Goal: Information Seeking & Learning: Understand process/instructions

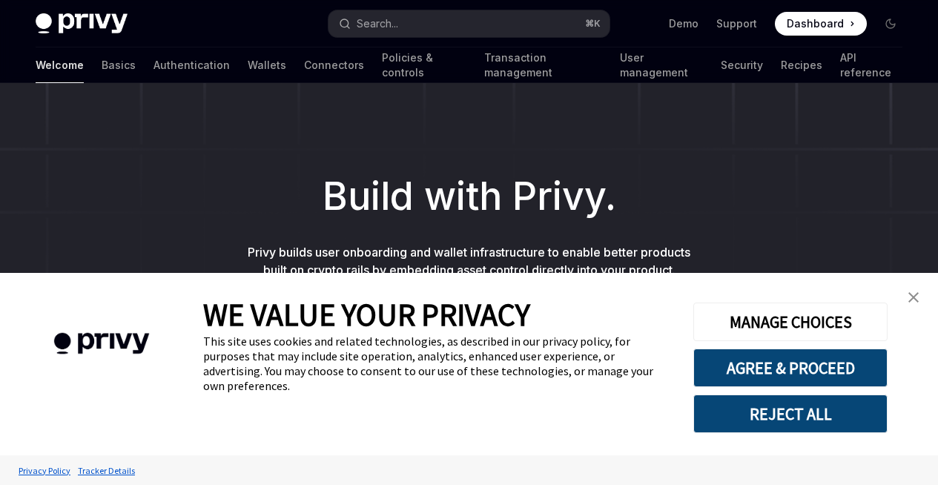
click at [76, 78] on div "Welcome Basics Authentication Wallets Connectors Policies & controls Transactio…" at bounding box center [469, 65] width 867 height 36
click at [154, 63] on link "Authentication" at bounding box center [192, 65] width 76 height 36
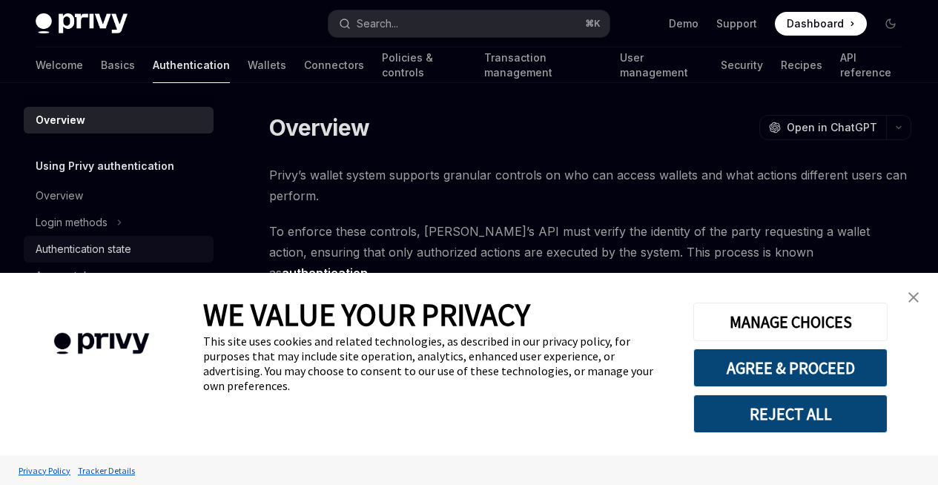
scroll to position [70, 0]
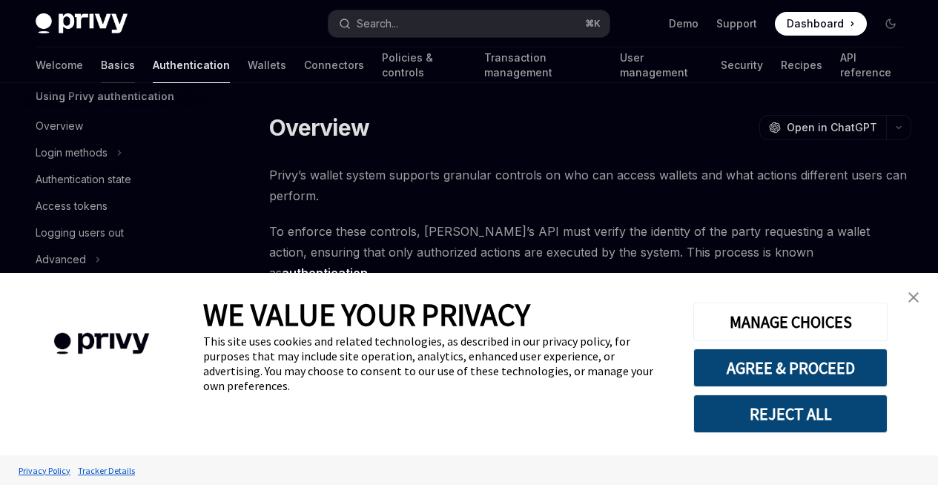
click at [101, 58] on link "Basics" at bounding box center [118, 65] width 34 height 36
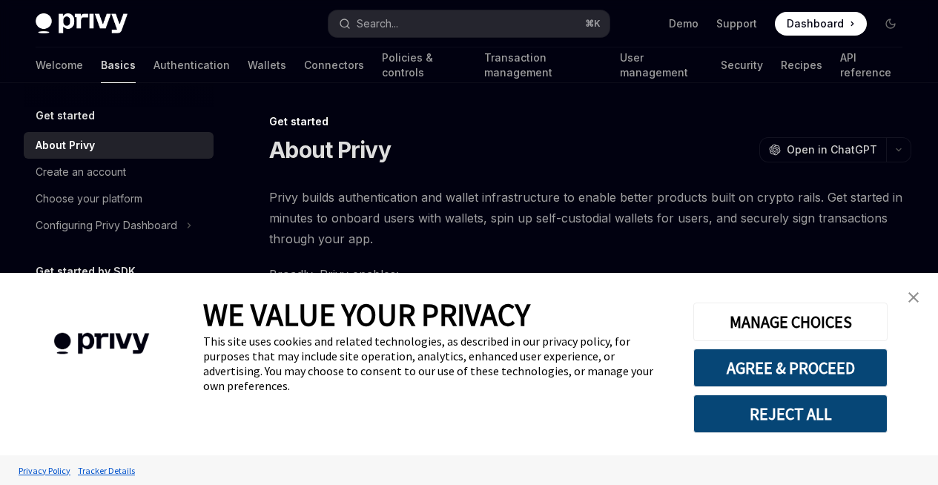
click at [101, 72] on link "Basics" at bounding box center [118, 65] width 35 height 36
click at [907, 288] on link "close banner" at bounding box center [914, 298] width 30 height 30
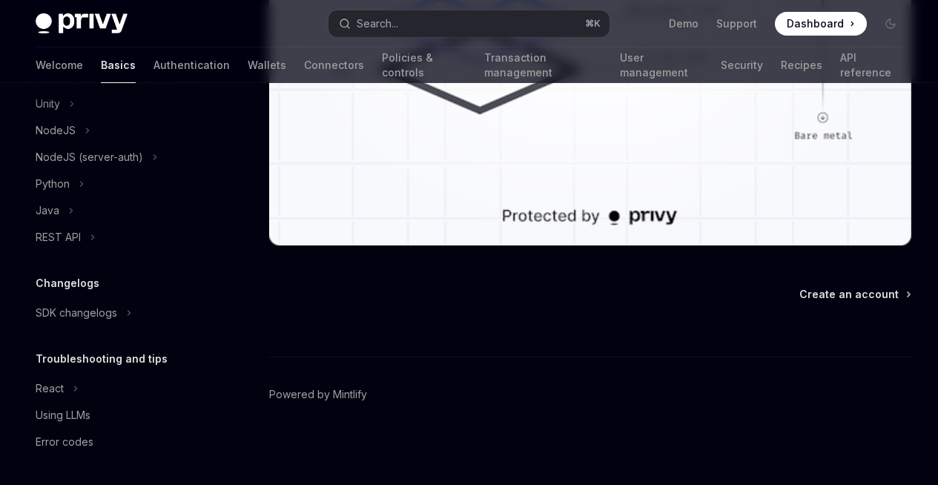
scroll to position [39, 0]
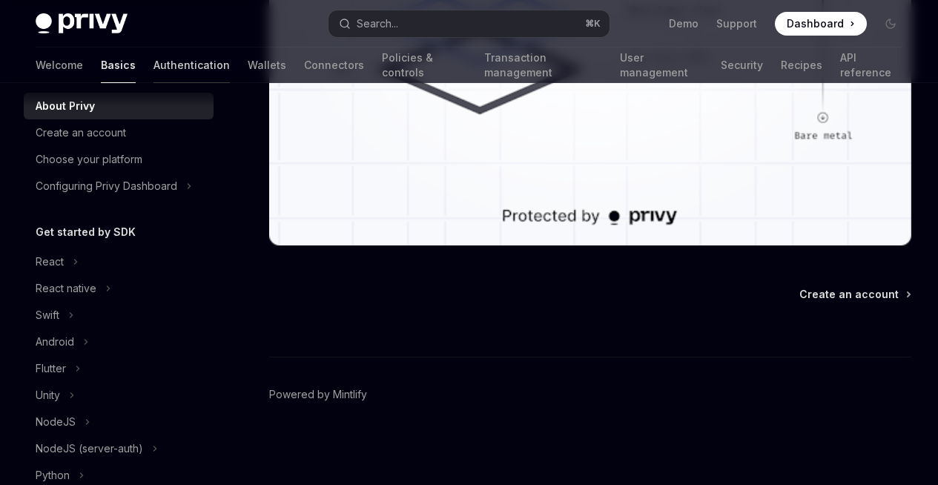
click at [154, 62] on link "Authentication" at bounding box center [192, 65] width 76 height 36
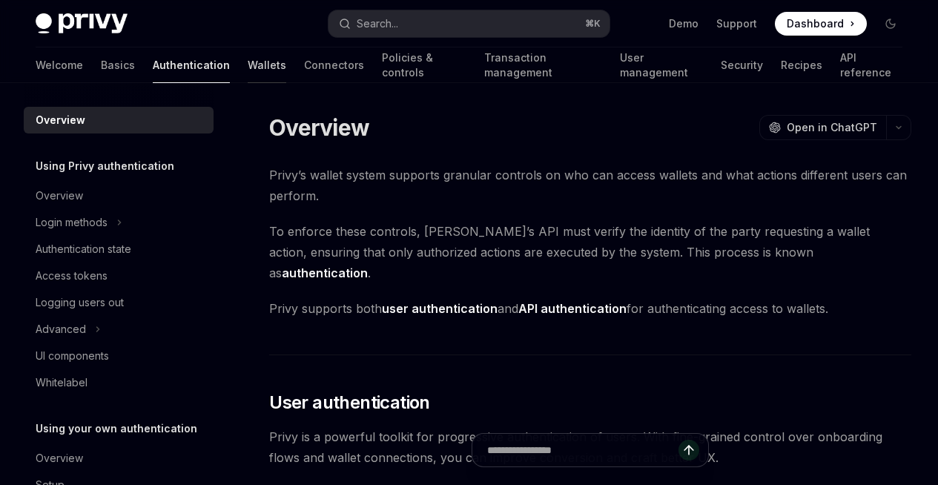
click at [248, 73] on link "Wallets" at bounding box center [267, 65] width 39 height 36
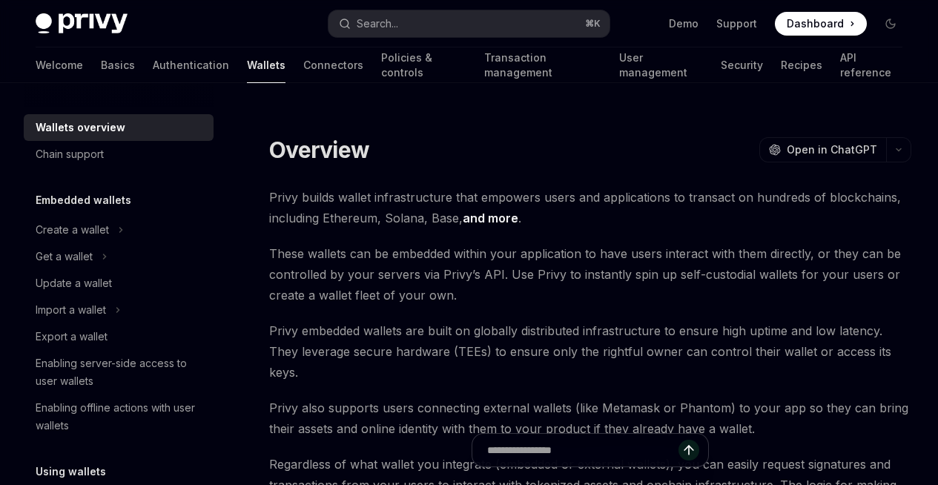
click at [303, 62] on link "Connectors" at bounding box center [333, 65] width 60 height 36
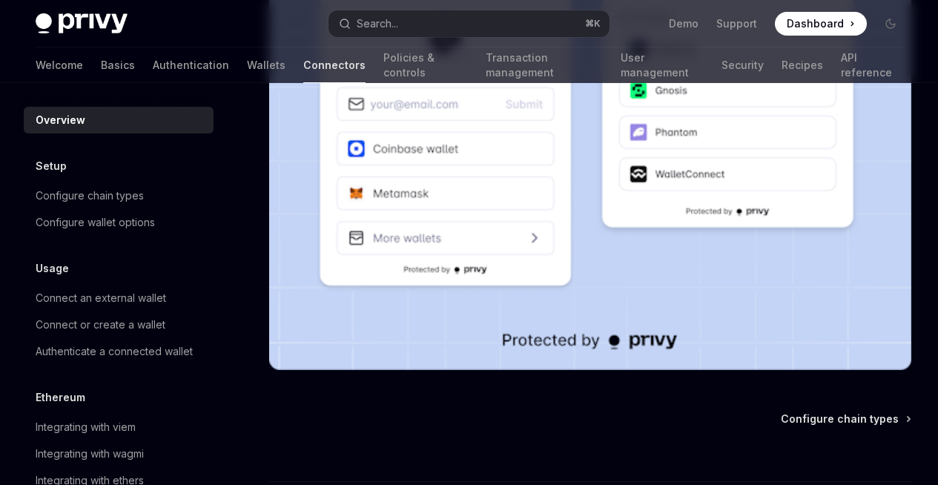
scroll to position [159, 0]
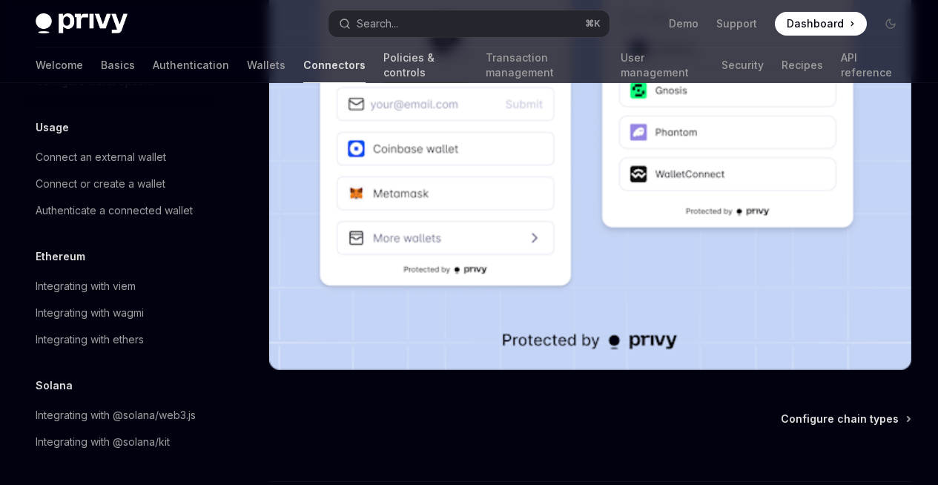
click at [383, 53] on link "Policies & controls" at bounding box center [425, 65] width 85 height 36
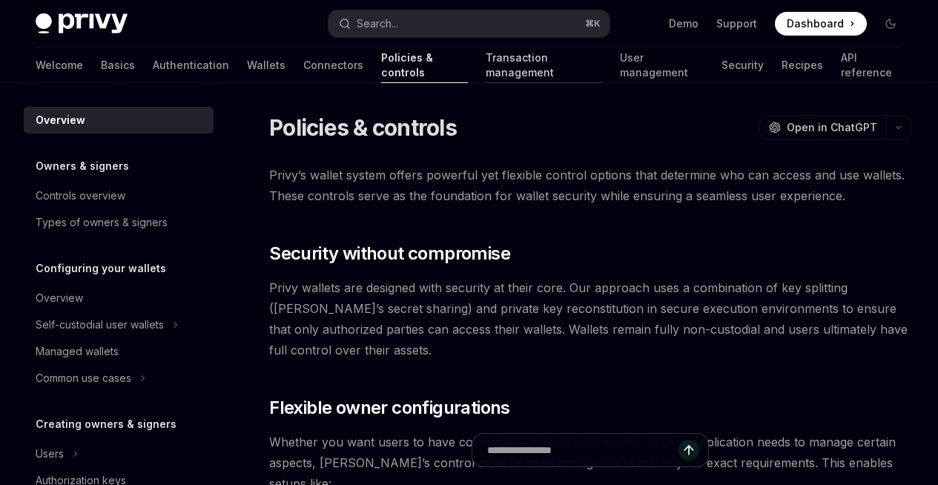
scroll to position [519, 0]
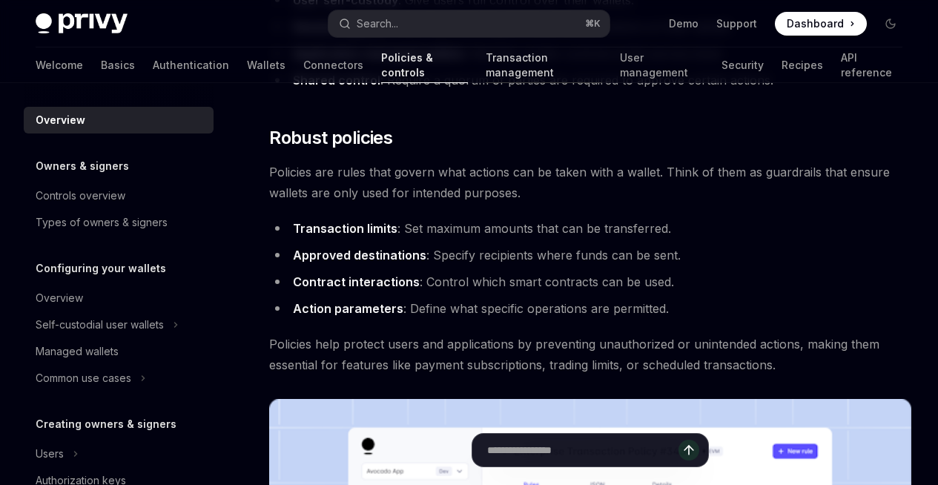
click at [486, 59] on link "Transaction management" at bounding box center [544, 65] width 117 height 36
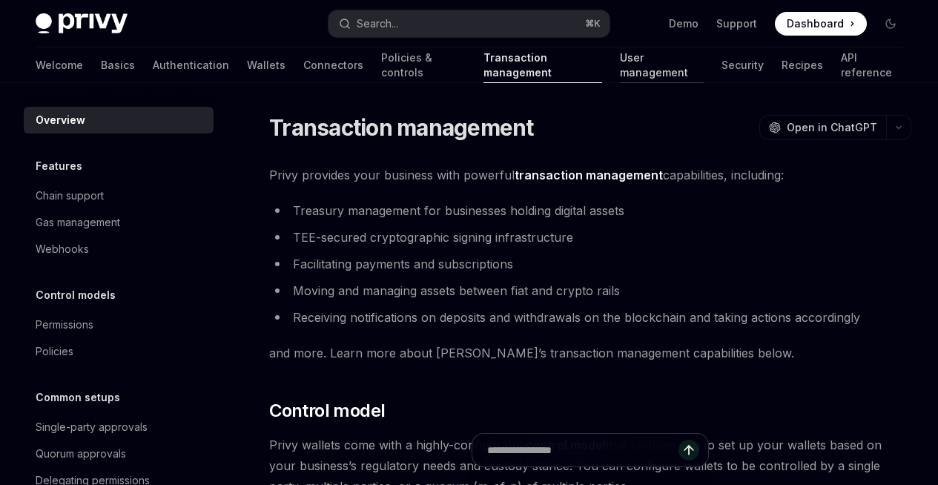
click at [620, 73] on link "User management" at bounding box center [661, 65] width 83 height 36
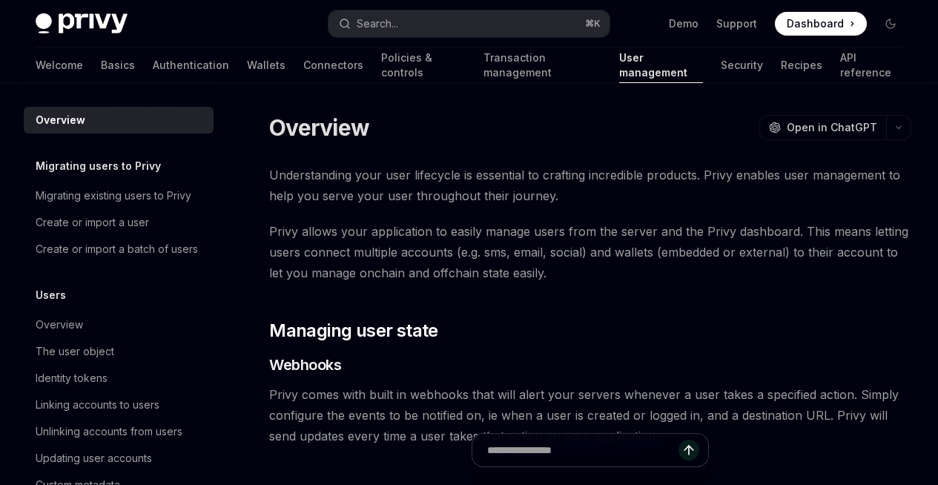
click at [113, 27] on img at bounding box center [82, 23] width 92 height 21
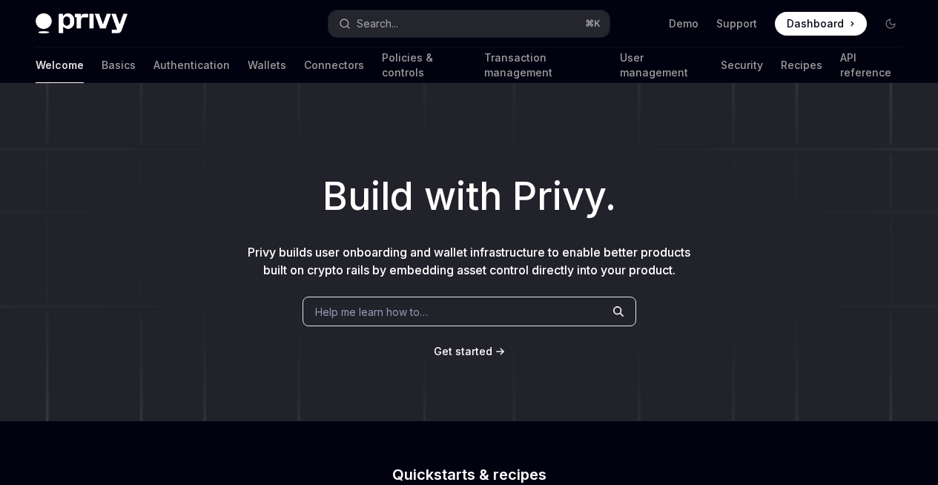
click at [90, 22] on img at bounding box center [82, 23] width 92 height 21
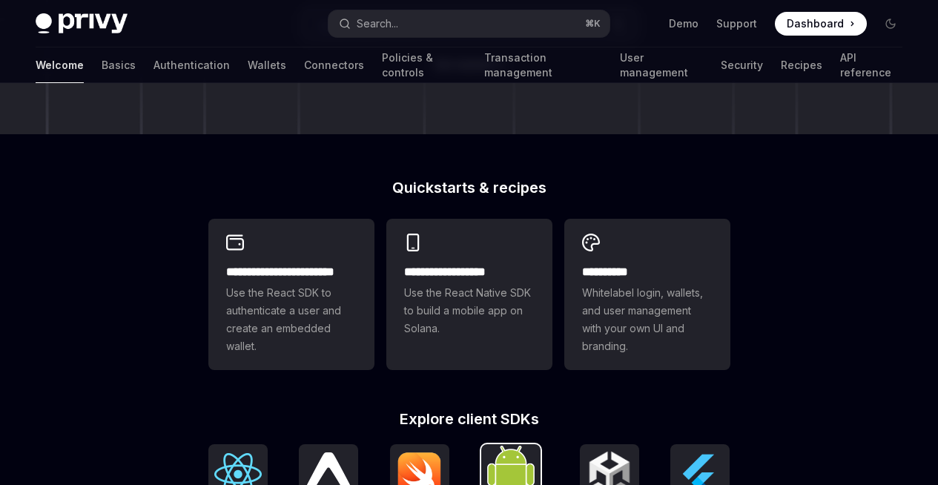
scroll to position [545, 0]
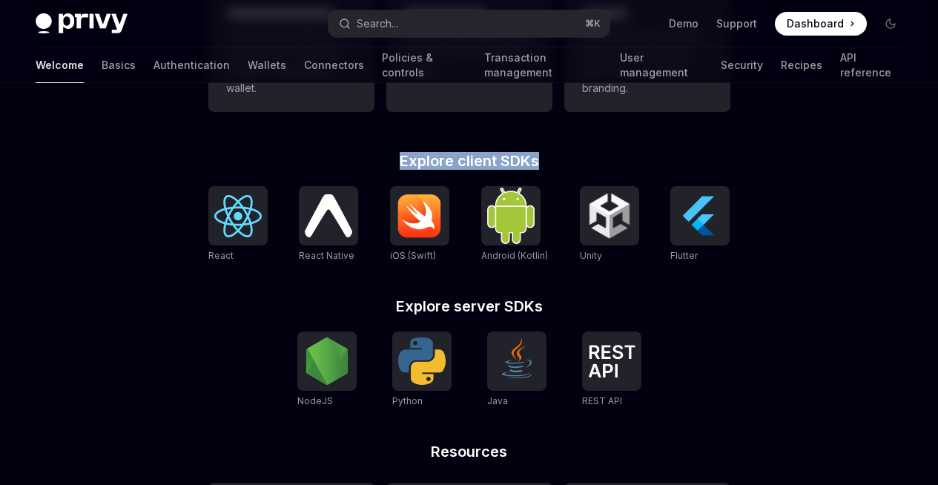
drag, startPoint x: 357, startPoint y: 163, endPoint x: 578, endPoint y: 154, distance: 221.2
click at [578, 154] on h2 "Explore client SDKs" at bounding box center [469, 161] width 522 height 15
click at [578, 155] on h2 "Explore client SDKs" at bounding box center [469, 161] width 522 height 15
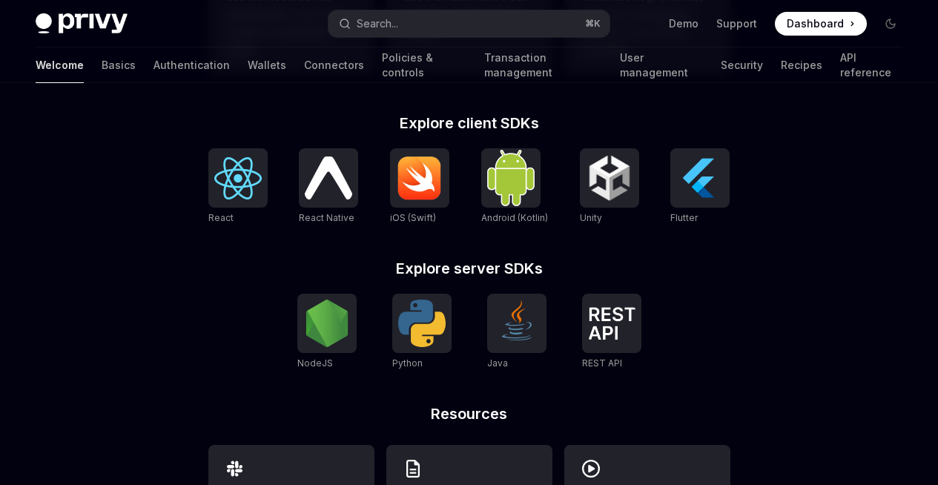
scroll to position [694, 0]
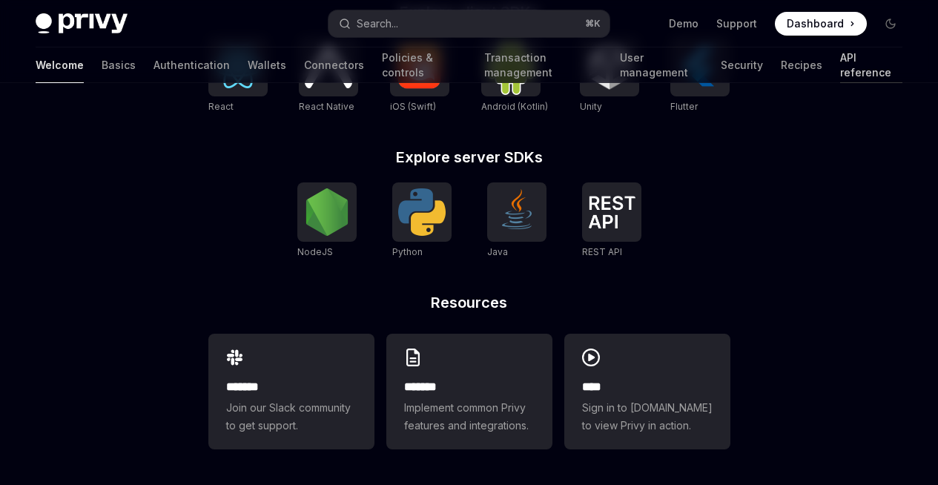
click at [840, 70] on link "API reference" at bounding box center [871, 65] width 62 height 36
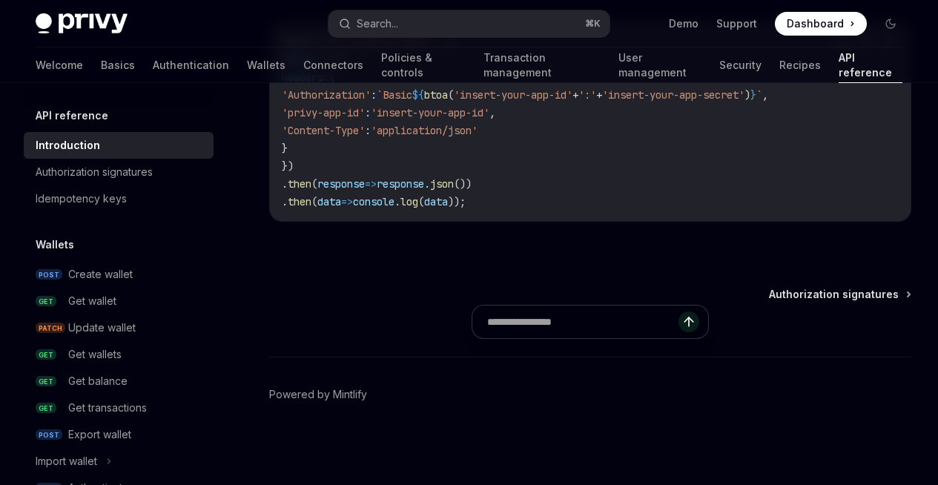
click at [110, 122] on div "API reference" at bounding box center [119, 116] width 190 height 18
click at [110, 116] on div "API reference" at bounding box center [119, 116] width 190 height 18
click at [83, 117] on h5 "API reference" at bounding box center [72, 116] width 73 height 18
click at [97, 122] on h5 "API reference" at bounding box center [72, 116] width 73 height 18
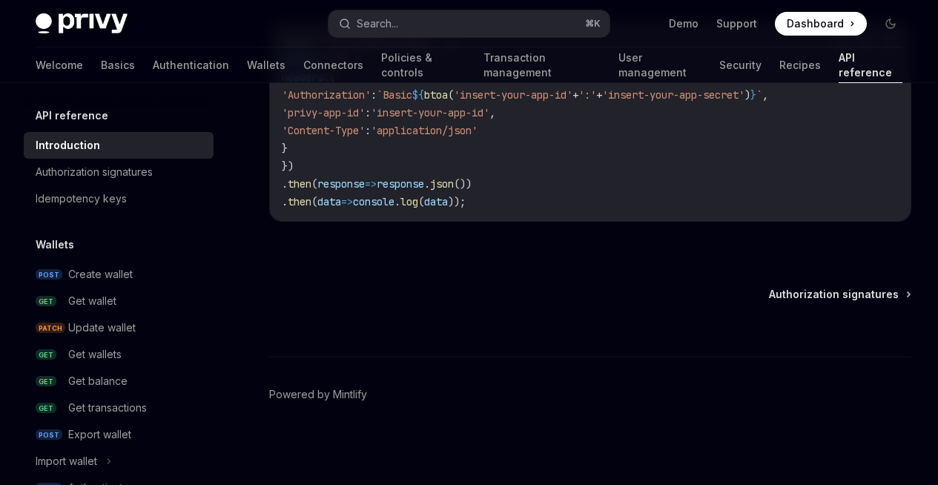
click at [100, 118] on h5 "API reference" at bounding box center [72, 116] width 73 height 18
click at [101, 123] on h5 "API reference" at bounding box center [72, 116] width 73 height 18
click at [89, 118] on h5 "API reference" at bounding box center [72, 116] width 73 height 18
click at [76, 138] on div "Introduction" at bounding box center [68, 145] width 65 height 18
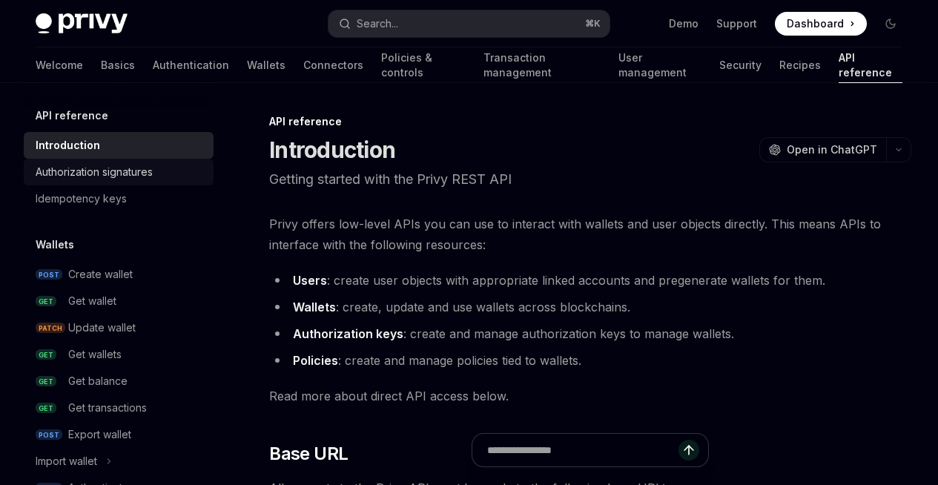
click at [88, 182] on link "Authorization signatures" at bounding box center [119, 172] width 190 height 27
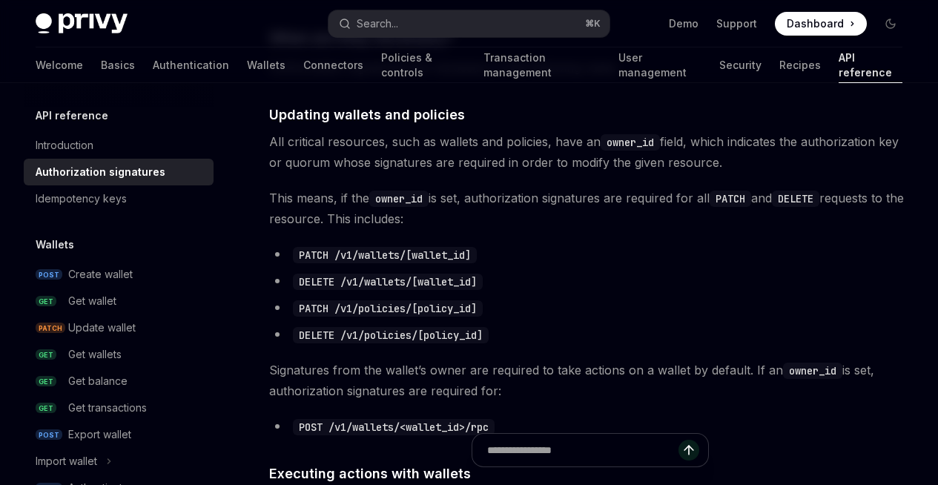
scroll to position [960, 0]
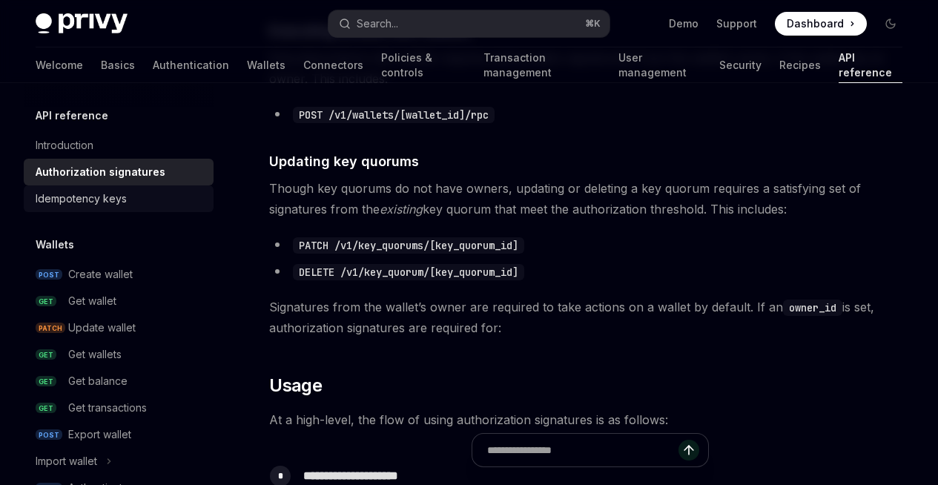
click at [128, 208] on link "Idempotency keys" at bounding box center [119, 198] width 190 height 27
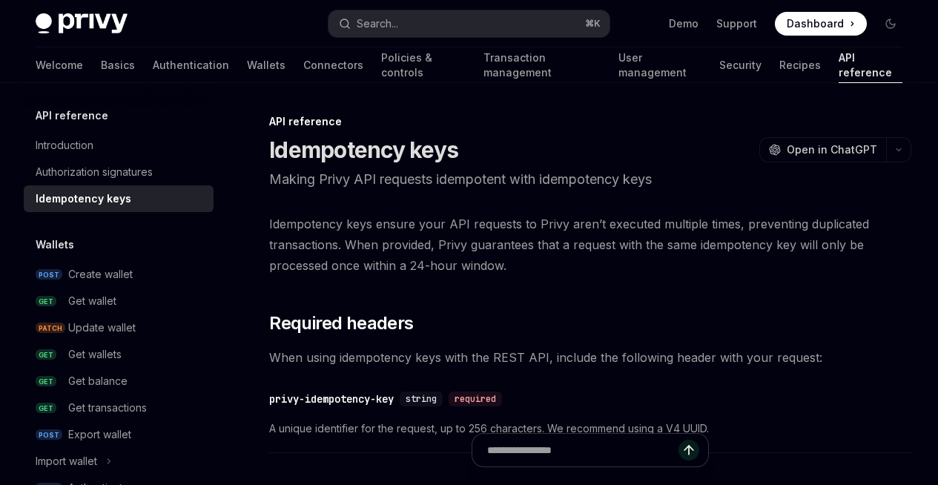
click at [72, 128] on div "API reference Introduction Authorization signatures Idempotency keys" at bounding box center [119, 159] width 190 height 105
click at [72, 136] on div "Introduction" at bounding box center [65, 145] width 58 height 18
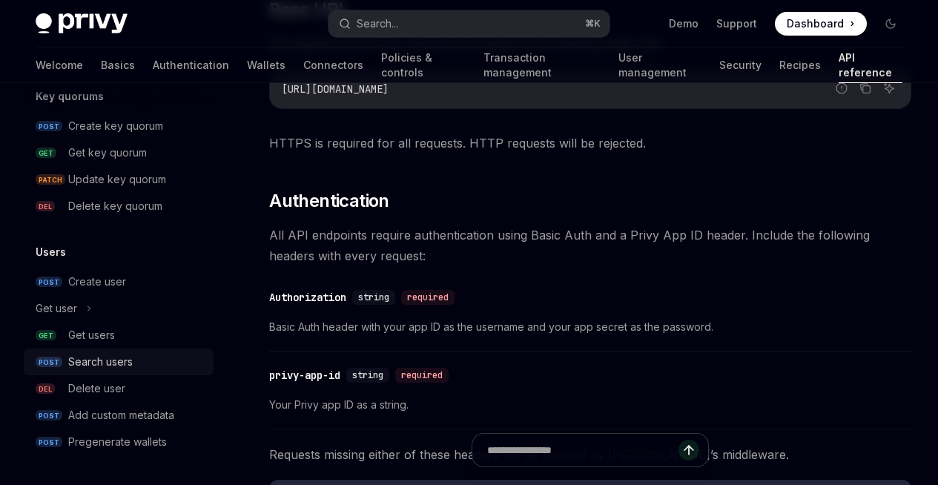
scroll to position [572, 0]
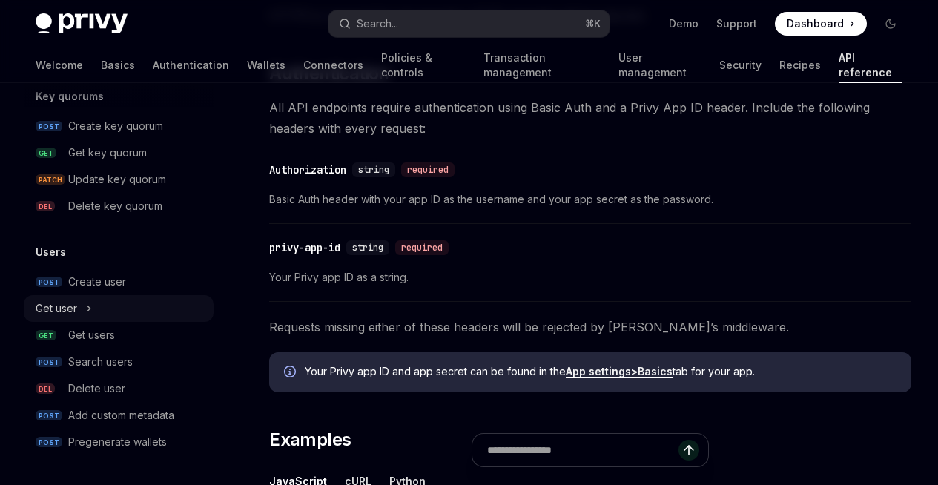
click at [93, 306] on div "Get user" at bounding box center [119, 308] width 190 height 27
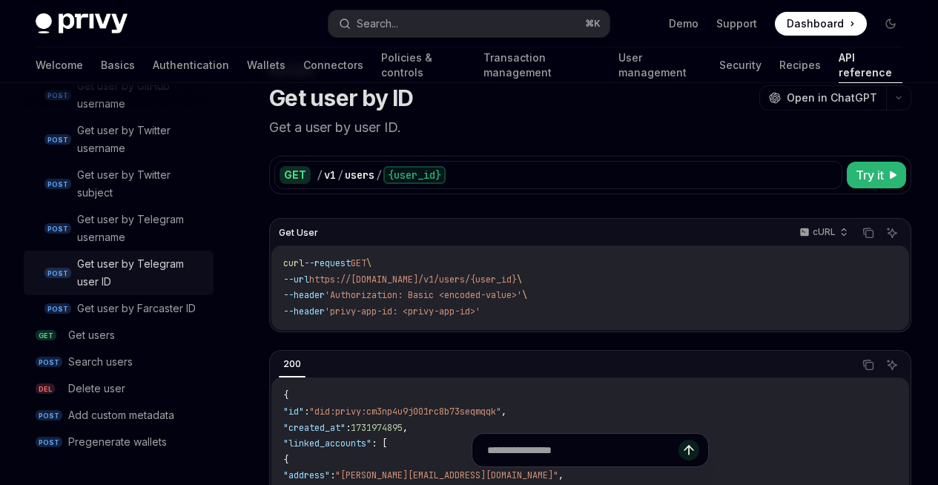
scroll to position [62, 0]
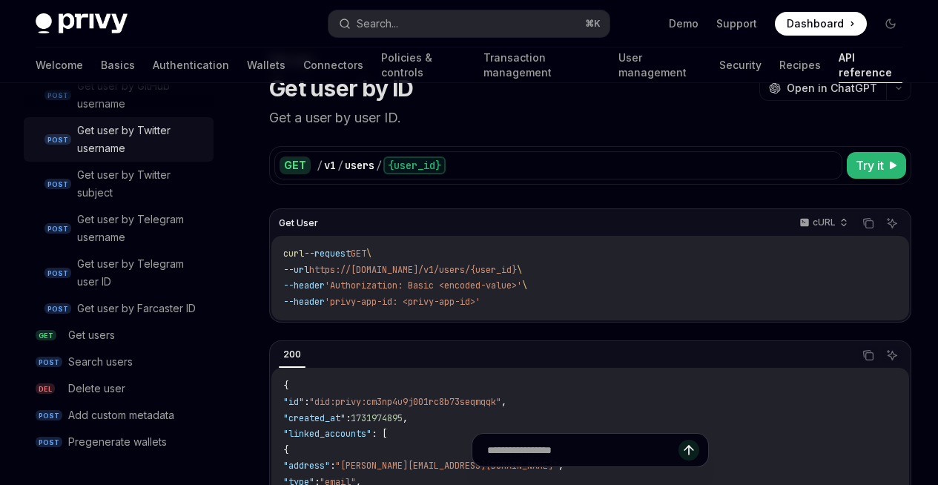
click at [133, 122] on div "Get user by Twitter username" at bounding box center [141, 140] width 128 height 36
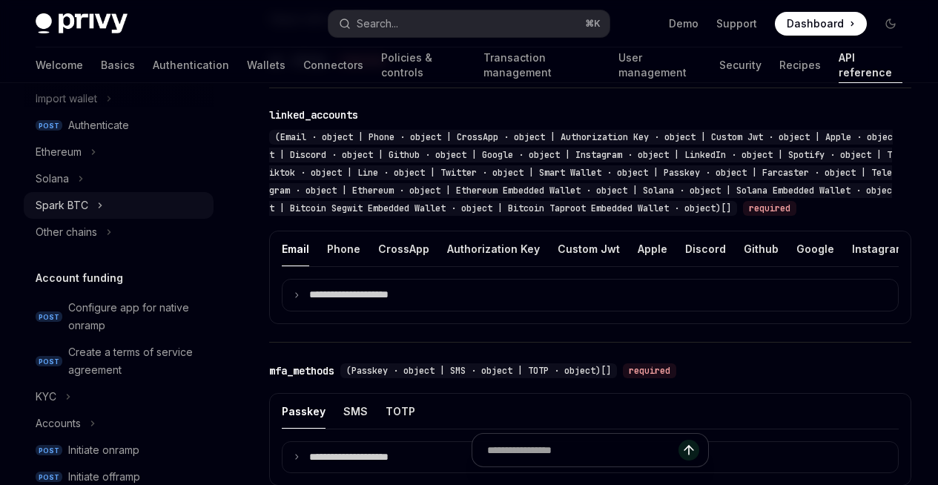
scroll to position [343, 0]
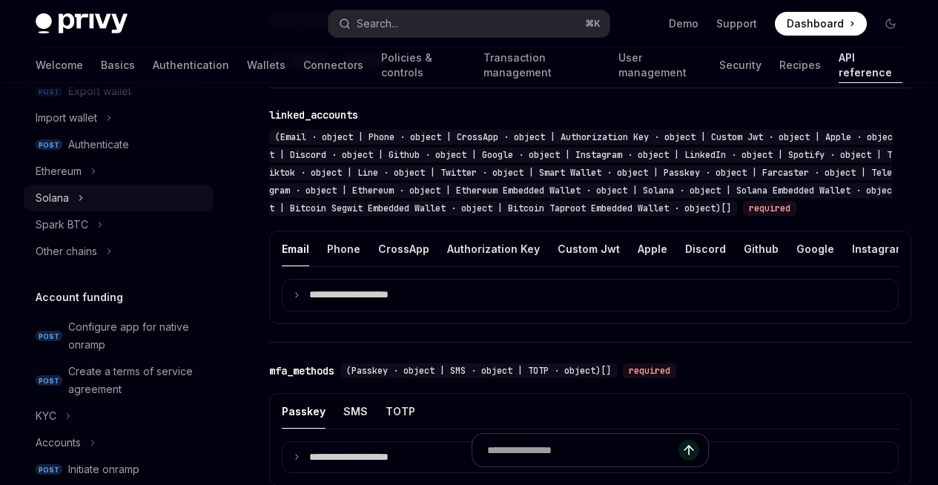
click at [82, 205] on icon at bounding box center [81, 198] width 6 height 18
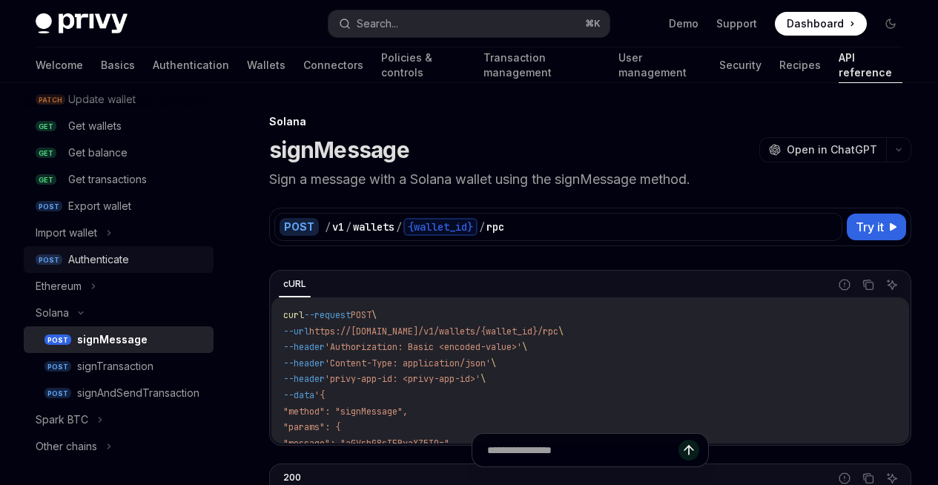
scroll to position [191, 0]
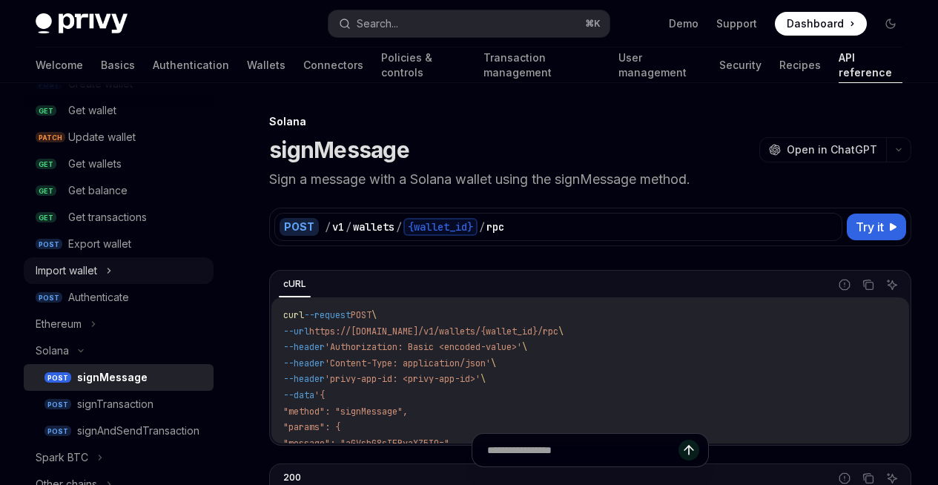
click at [112, 269] on icon at bounding box center [109, 271] width 6 height 18
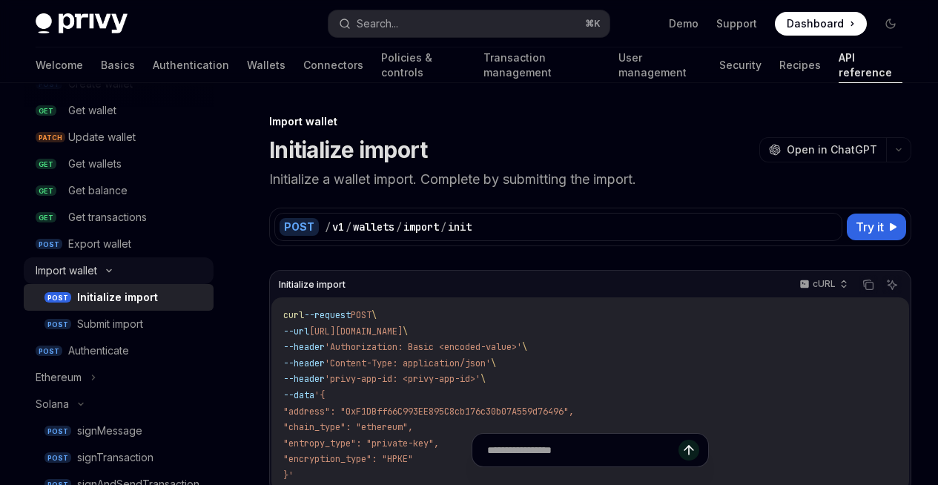
click at [112, 269] on icon at bounding box center [109, 271] width 18 height 6
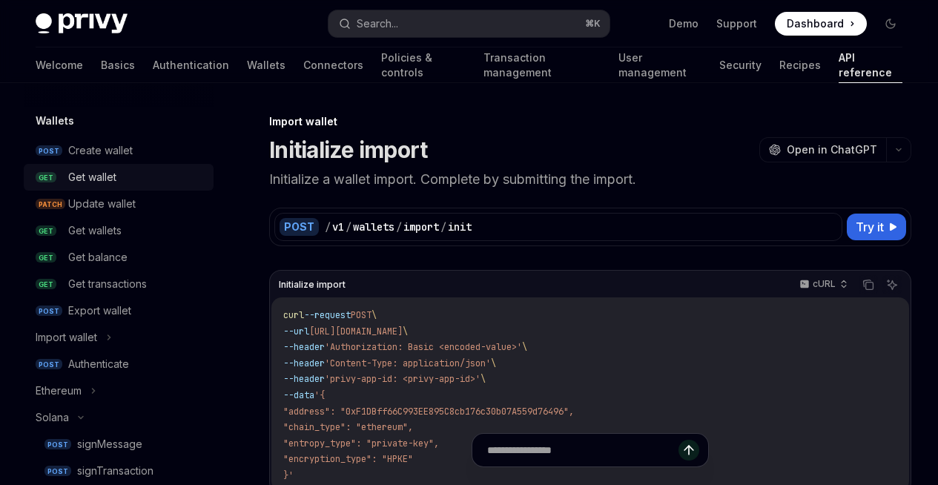
scroll to position [70, 0]
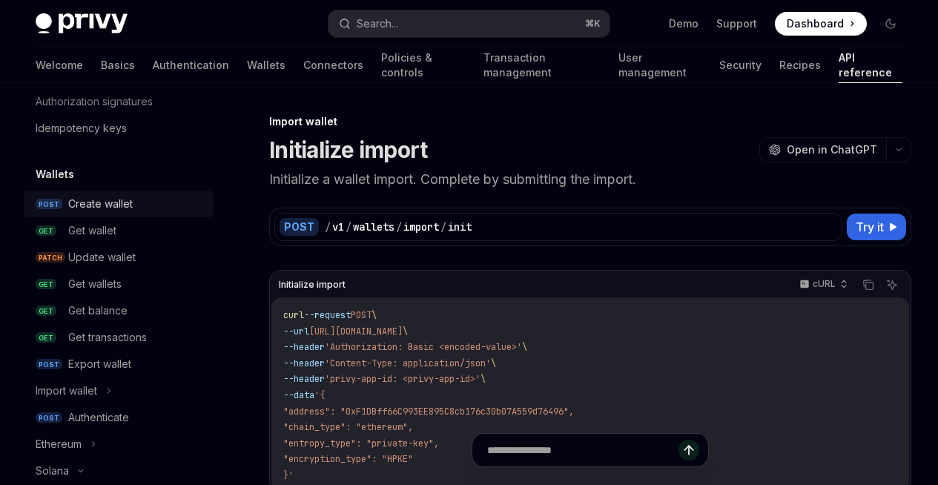
click at [107, 203] on div "Create wallet" at bounding box center [100, 204] width 65 height 18
type textarea "*"
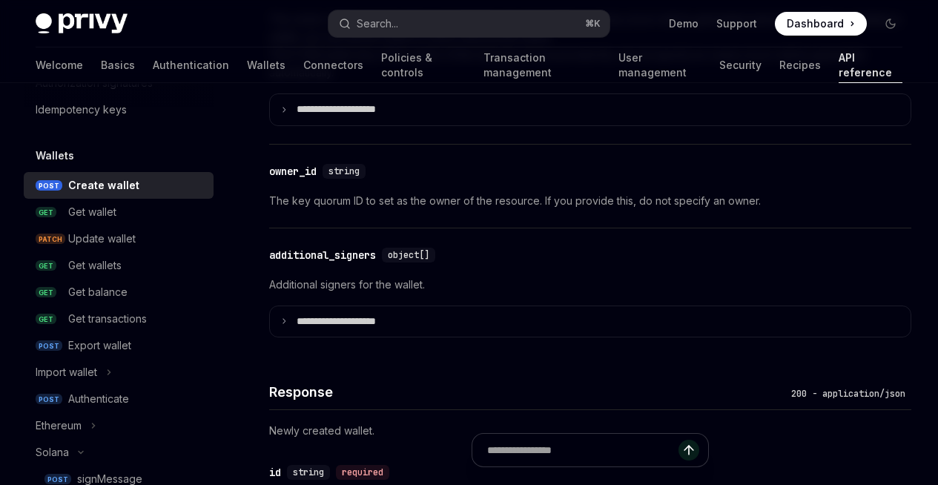
scroll to position [1206, 0]
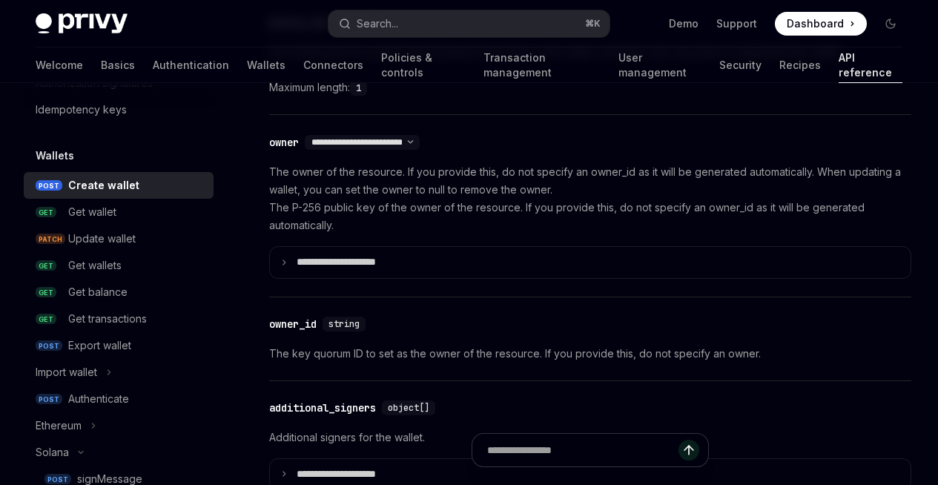
click at [0, 0] on p "cURL" at bounding box center [0, 0] width 0 height 0
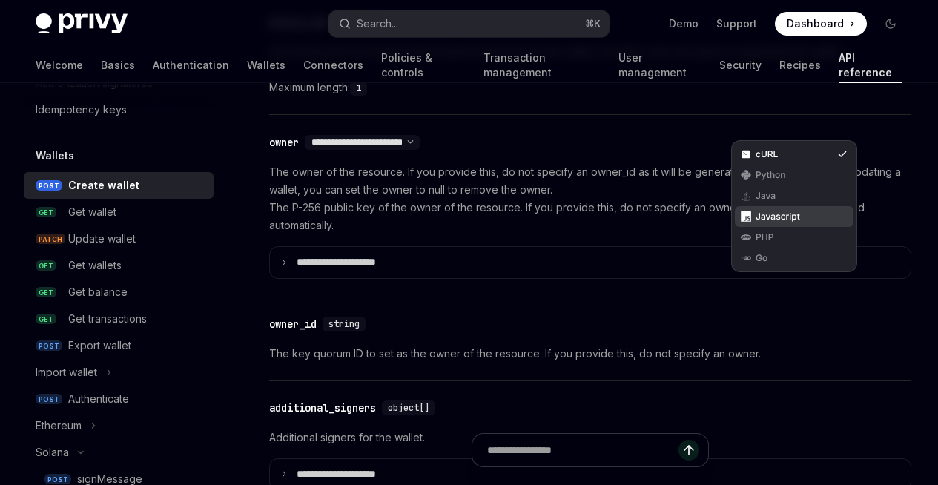
click at [788, 217] on div "Javascript" at bounding box center [794, 217] width 77 height 12
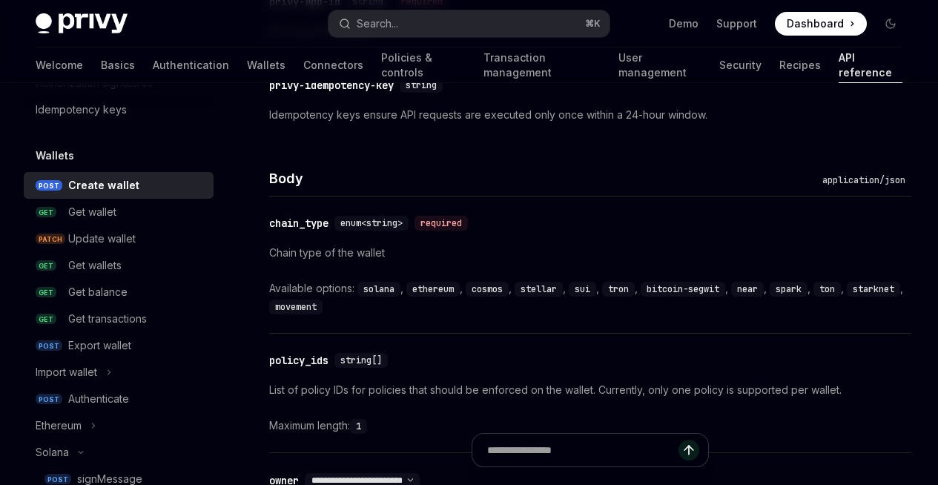
scroll to position [1158, 0]
